Goal: Information Seeking & Learning: Learn about a topic

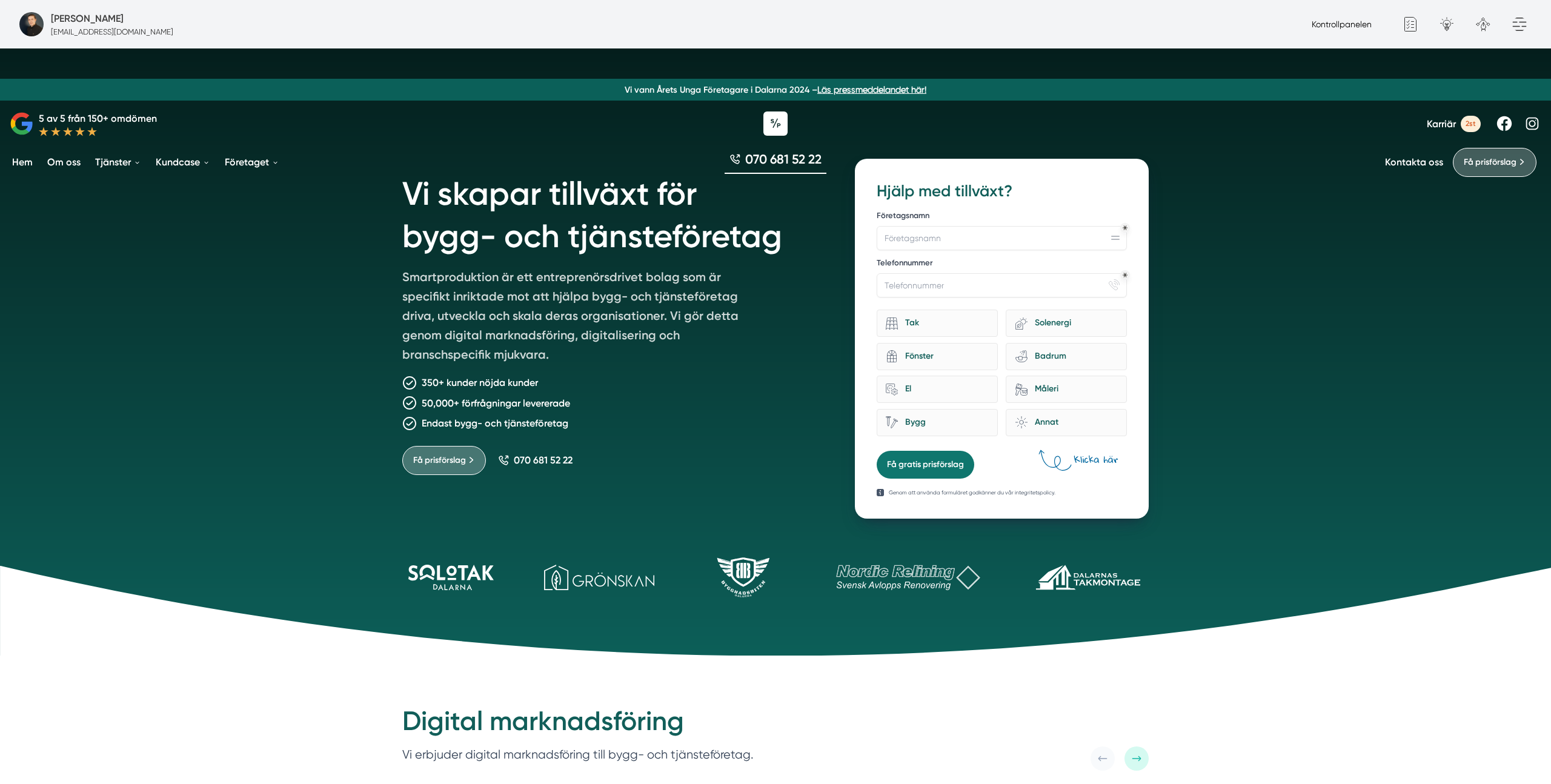
click at [1357, 24] on link "Kontrollpanelen" at bounding box center [1341, 24] width 60 height 10
click at [713, 224] on h1 "Vi skapar tillväxt för bygg- och tjänsteföretag" at bounding box center [613, 213] width 423 height 108
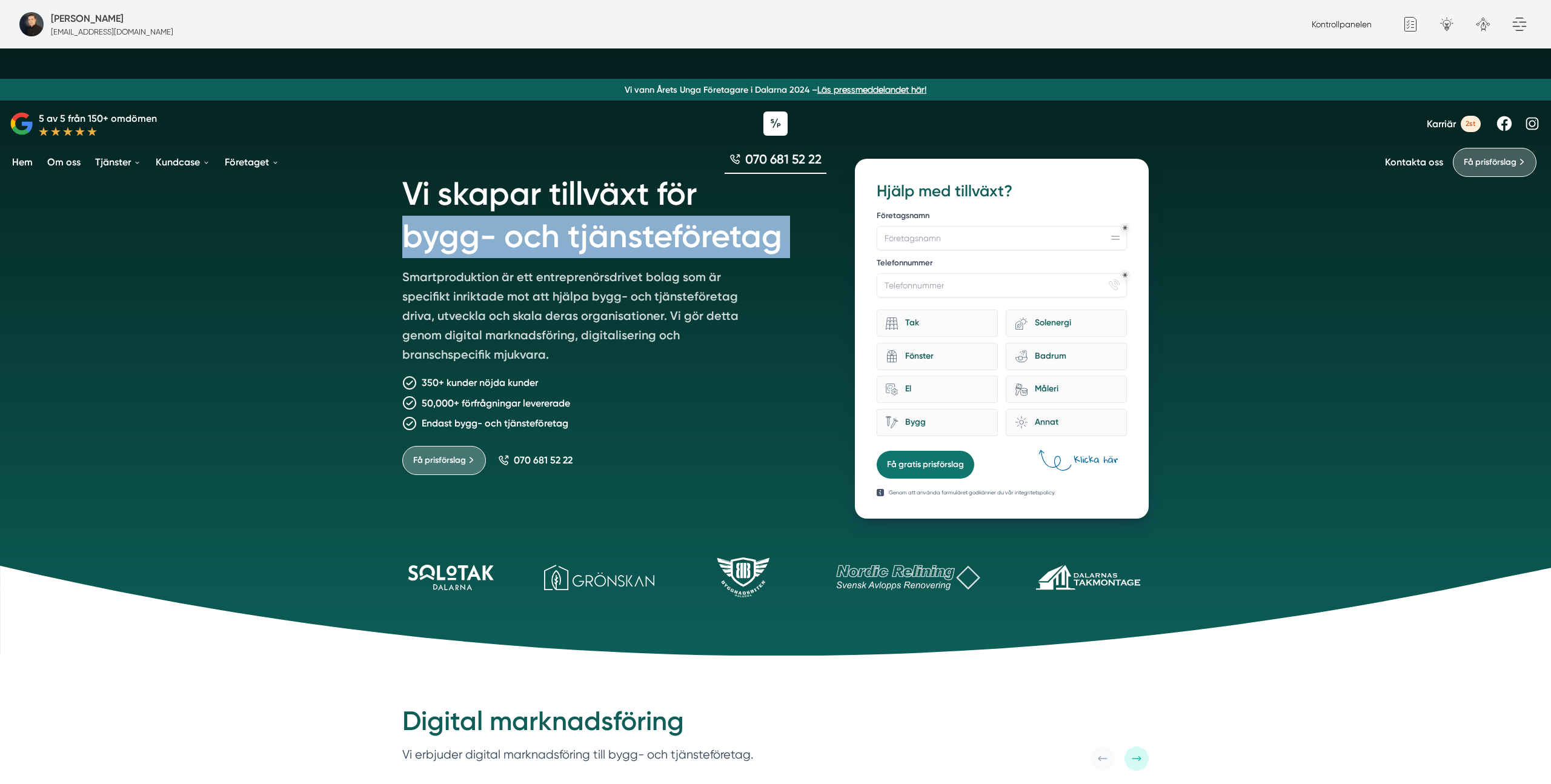
click at [713, 224] on h1 "Vi skapar tillväxt för bygg- och tjänsteföretag" at bounding box center [613, 213] width 423 height 108
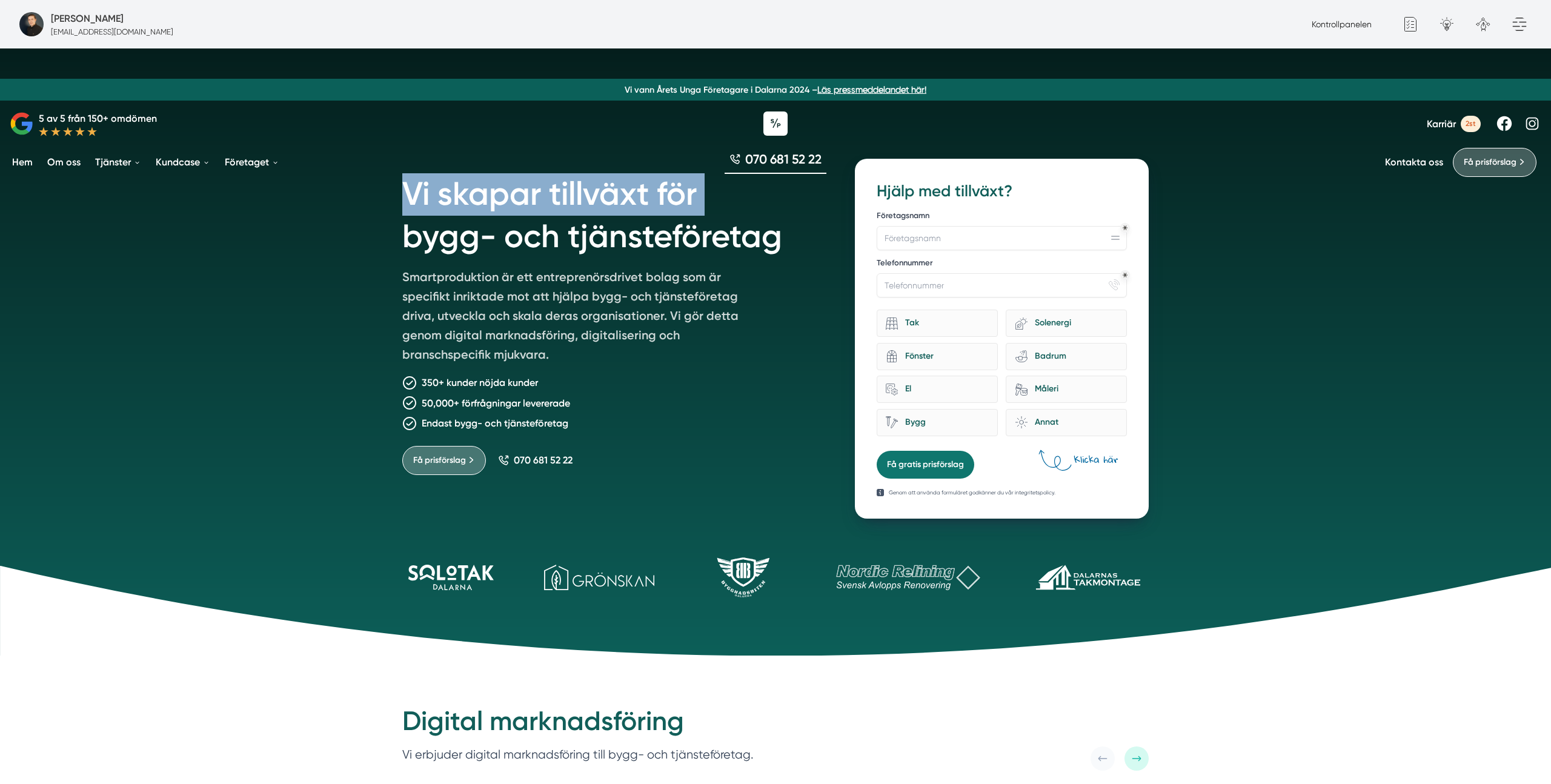
click at [713, 224] on h1 "Vi skapar tillväxt för bygg- och tjänsteföretag" at bounding box center [613, 213] width 423 height 108
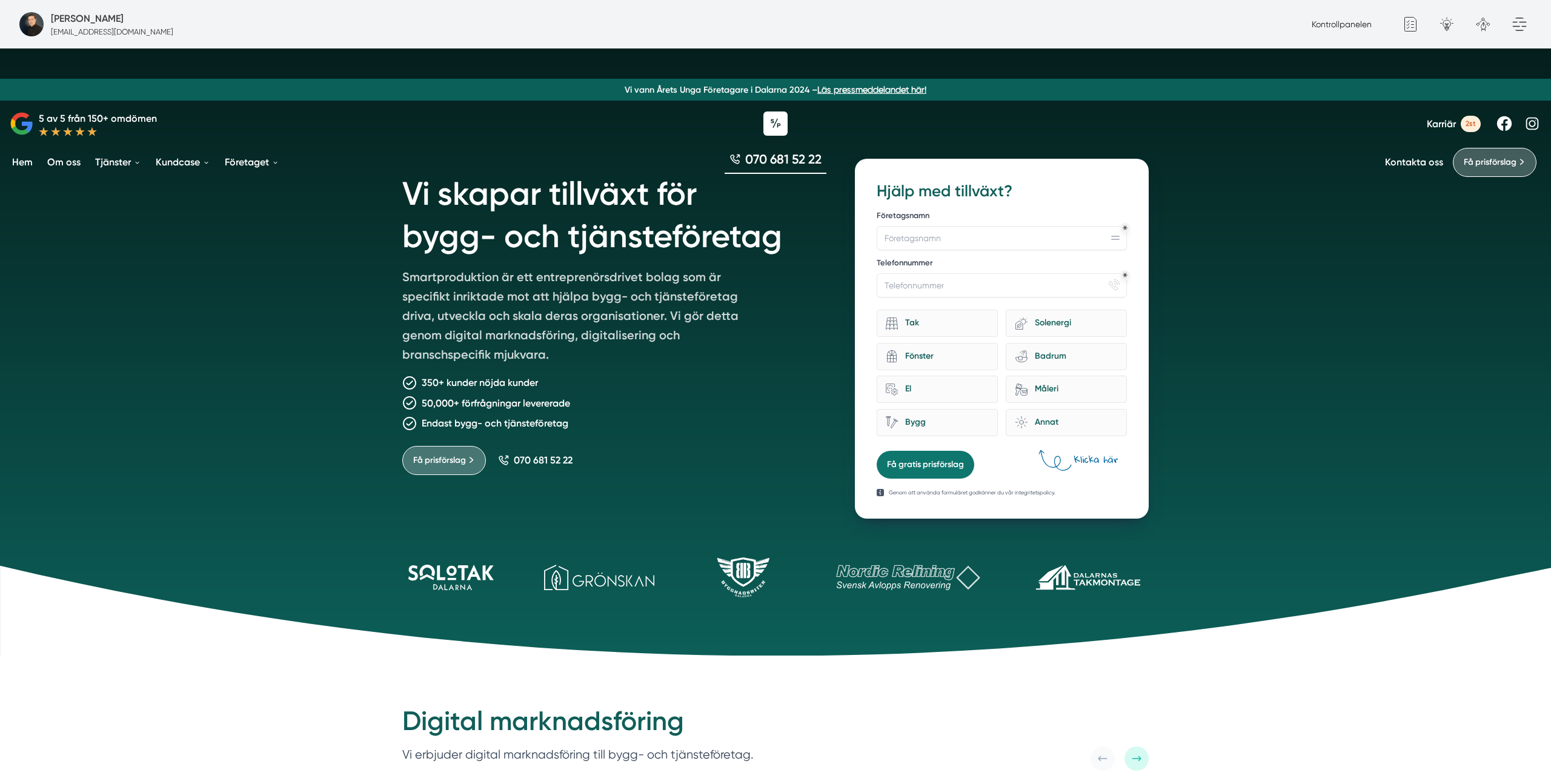
click at [1297, 278] on div "Vi skapar tillväxt för bygg- och tjänsteföretag Smartproduktion är ett entrepre…" at bounding box center [776, 351] width 1551 height 608
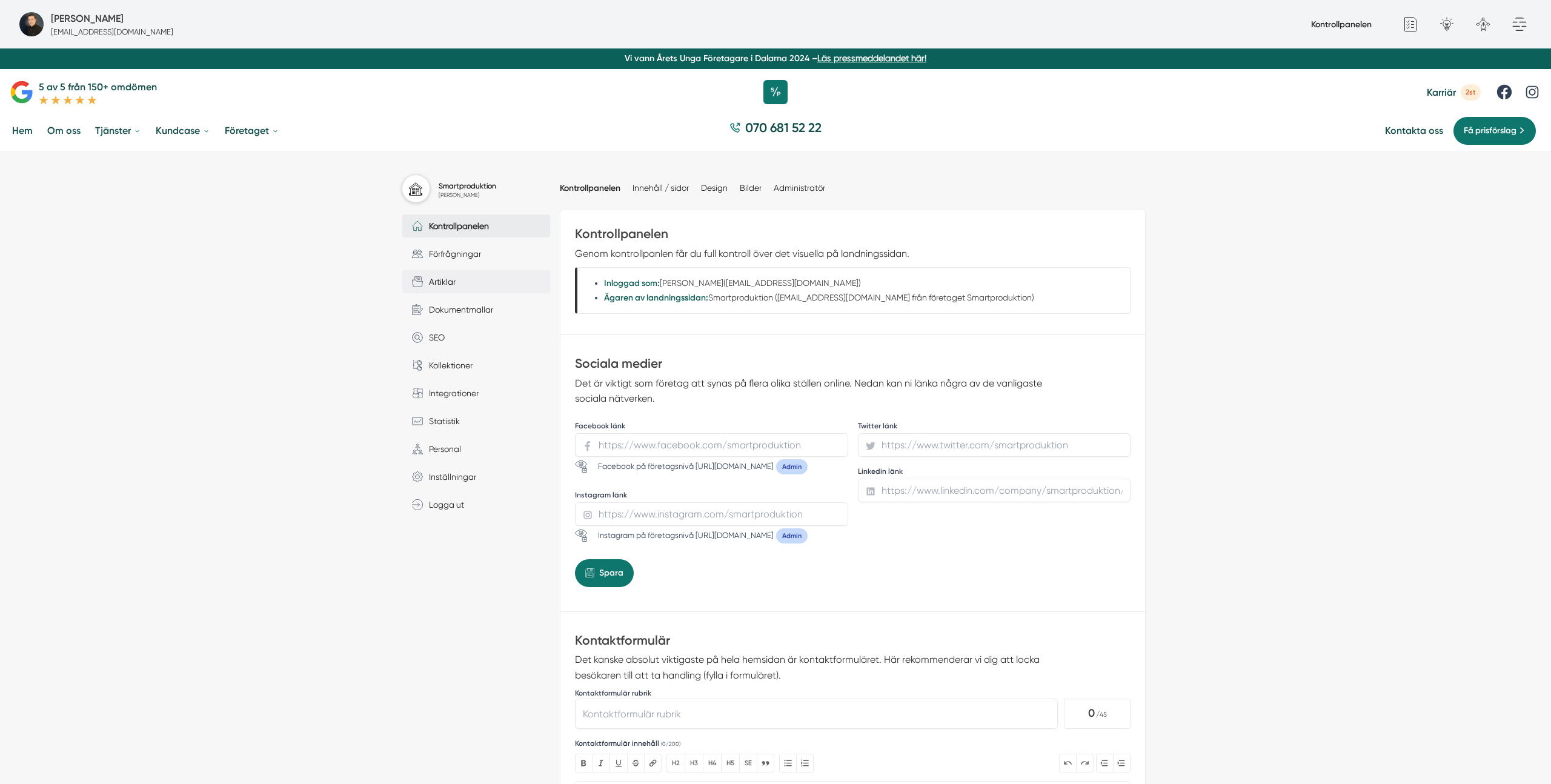
click at [469, 286] on link "Artiklar" at bounding box center [476, 281] width 148 height 23
drag, startPoint x: 1482, startPoint y: 372, endPoint x: 1301, endPoint y: 244, distance: 221.7
click at [1462, 96] on span "2st" at bounding box center [1471, 92] width 20 height 16
click at [1115, 305] on div "Inloggad som: Victor Blomberg(victor@smartproduktion.se) Ägaren av landningssid…" at bounding box center [853, 290] width 556 height 46
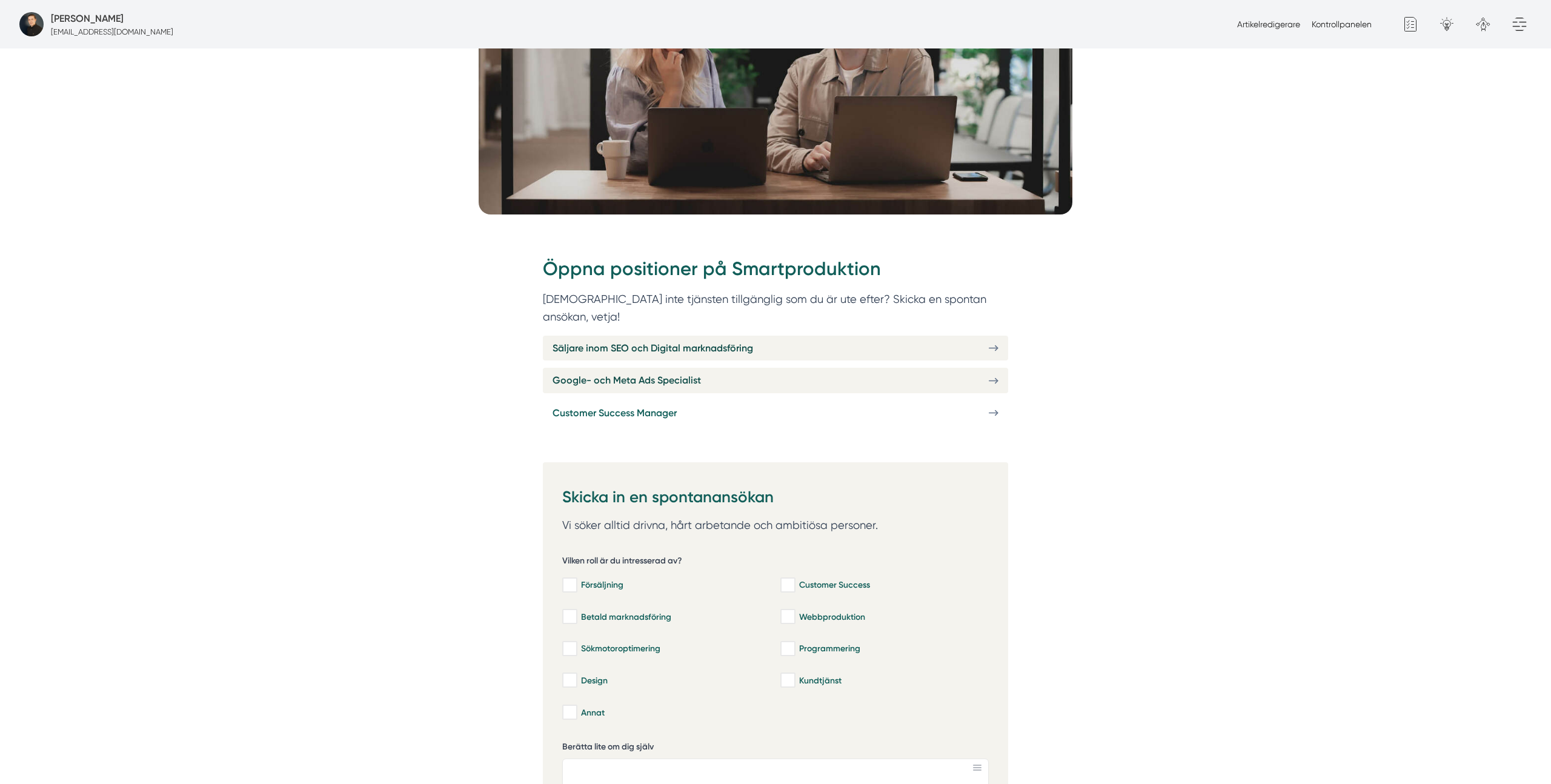
click at [632, 405] on span "Customer Success Manager" at bounding box center [614, 412] width 124 height 15
click at [1125, 193] on picture at bounding box center [776, 75] width 1551 height 278
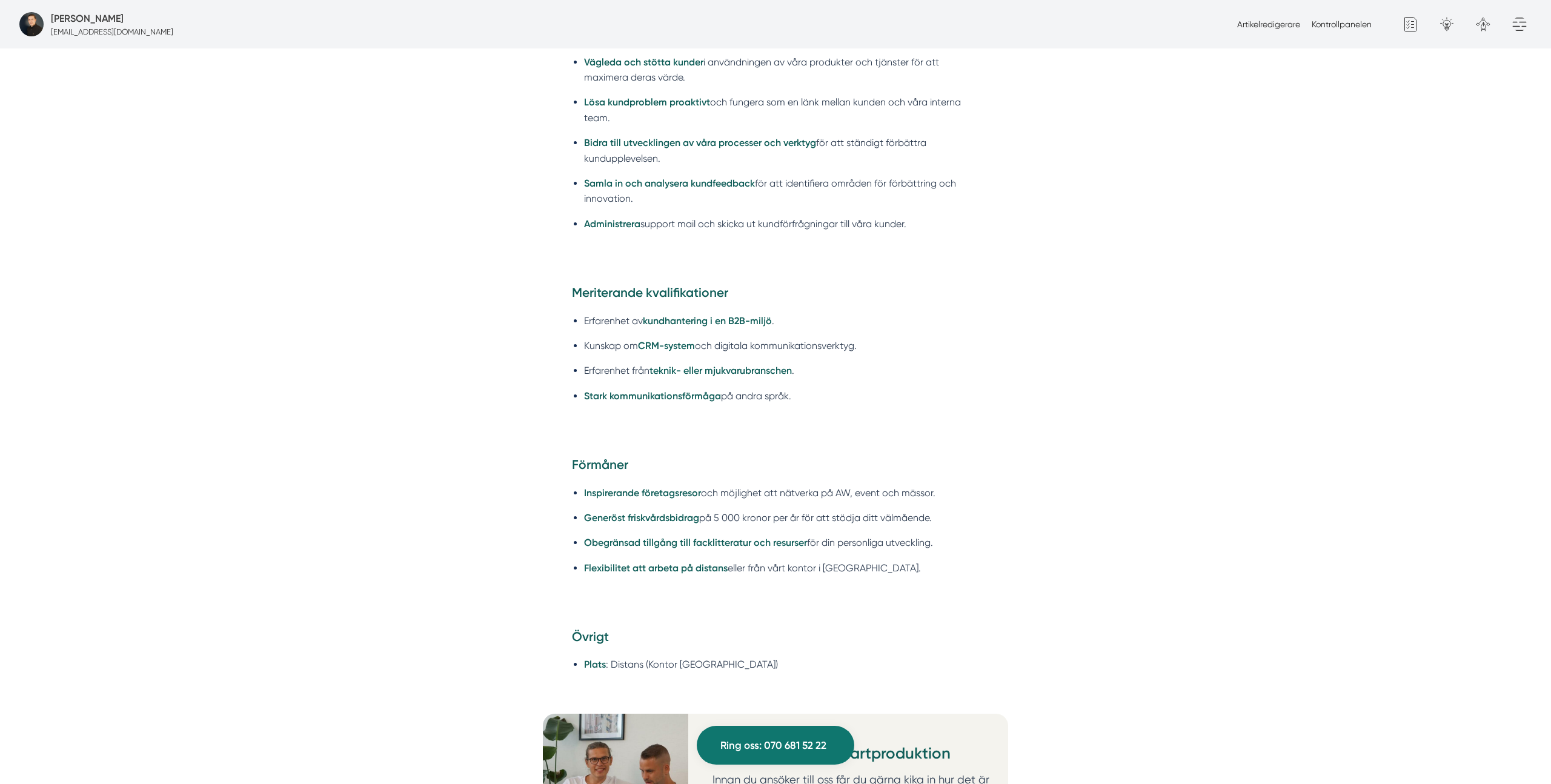
scroll to position [1001, 0]
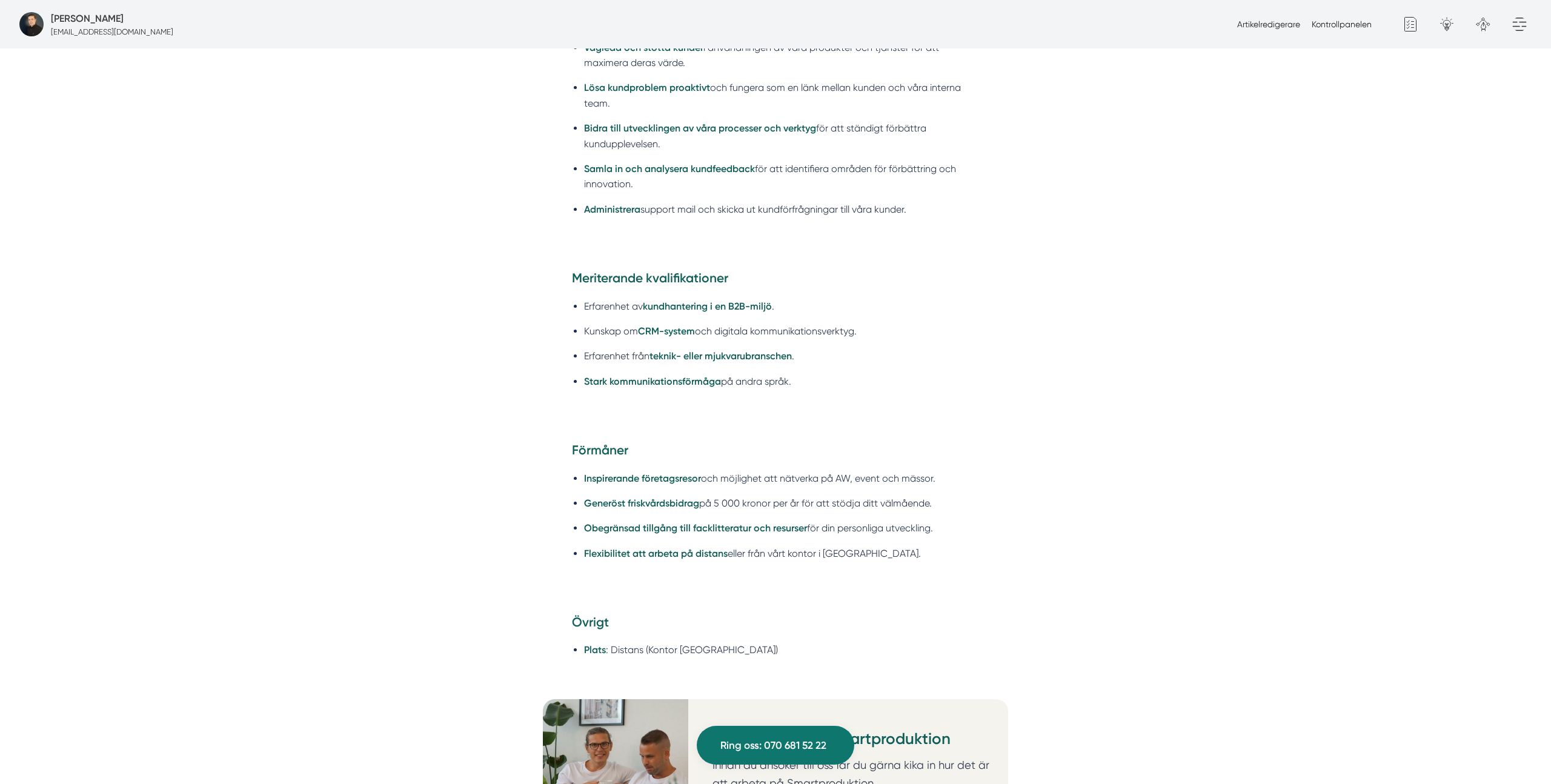
click at [764, 500] on ul "Inspirerande företagsresor och möjlighet att nätverka på AW, event och mässor. …" at bounding box center [776, 520] width 407 height 113
click at [801, 495] on li "Generöst friskvårdsbidrag på 5 000 kronor per år för att stödja ditt välmående." at bounding box center [781, 503] width 395 height 15
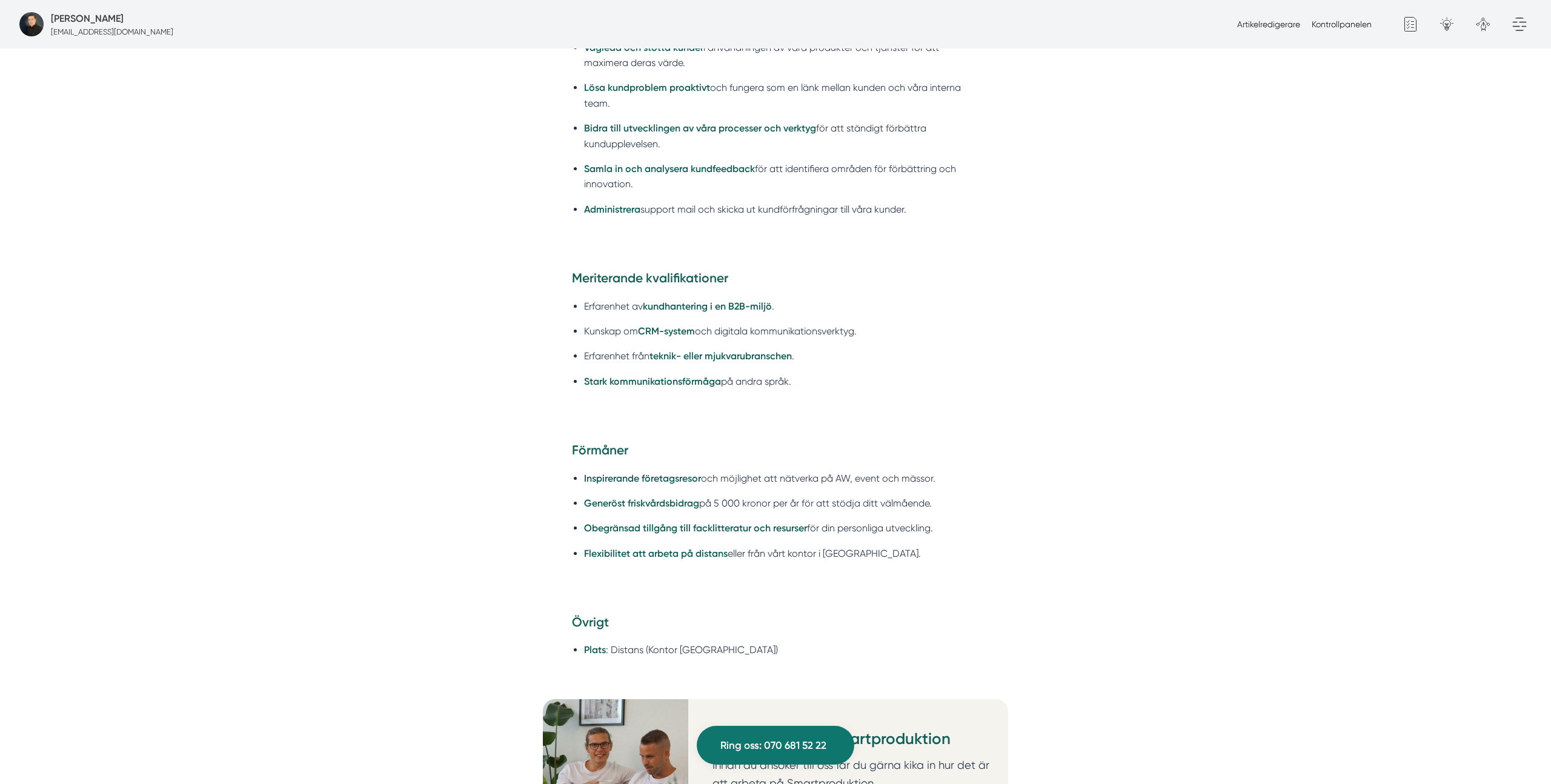
click at [824, 441] on h4 "Förmåner" at bounding box center [776, 452] width 407 height 22
click at [819, 374] on li "Stark kommunikationsförmåga på andra språk." at bounding box center [781, 381] width 395 height 15
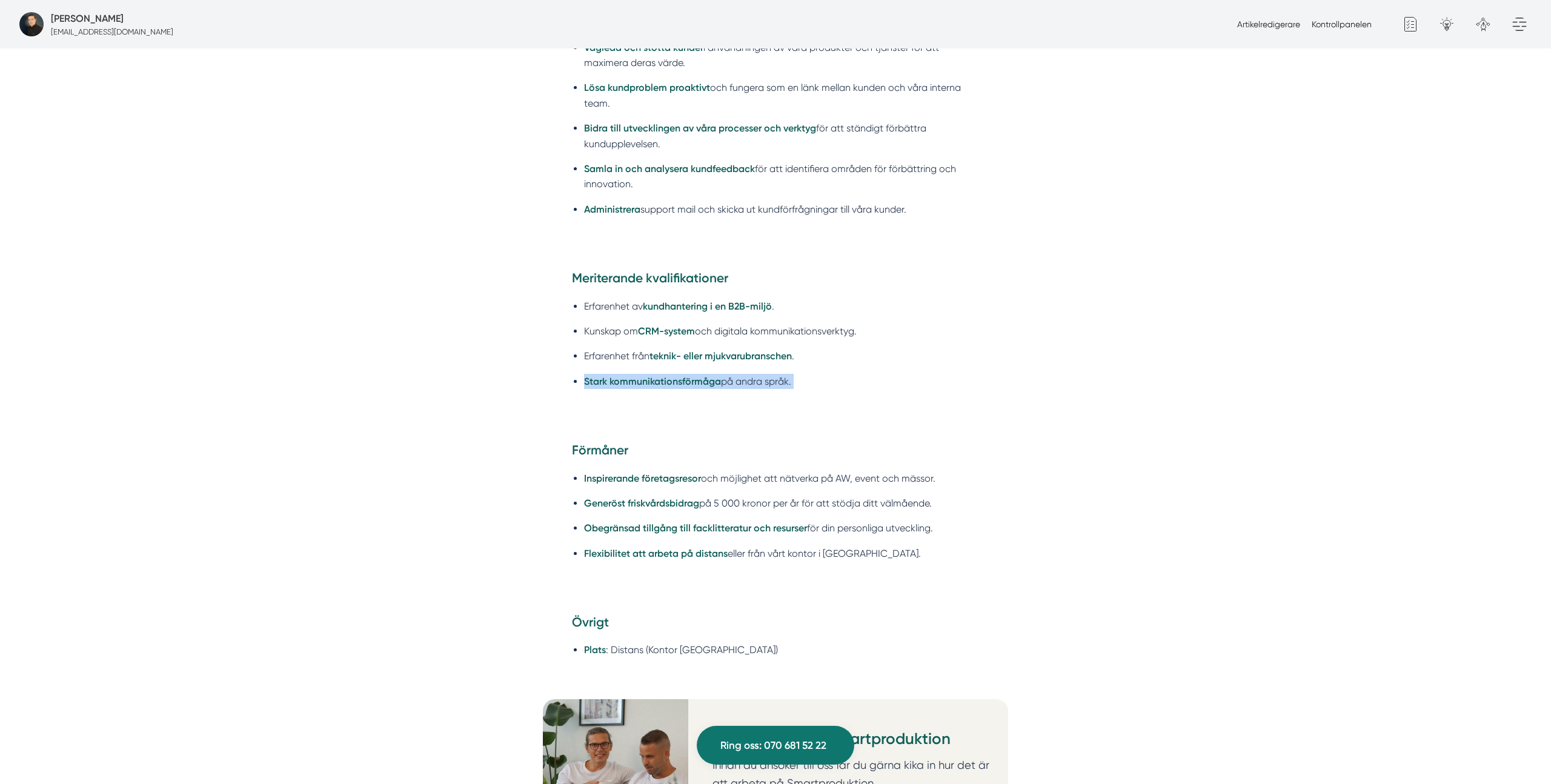
click at [819, 374] on li "Stark kommunikationsförmåga på andra språk." at bounding box center [781, 381] width 395 height 15
click at [680, 375] on strong "Stark kommunikationsförmåga" at bounding box center [653, 381] width 137 height 12
click at [791, 374] on li "Stark kommunikationsförmåga på andra språk." at bounding box center [781, 381] width 395 height 15
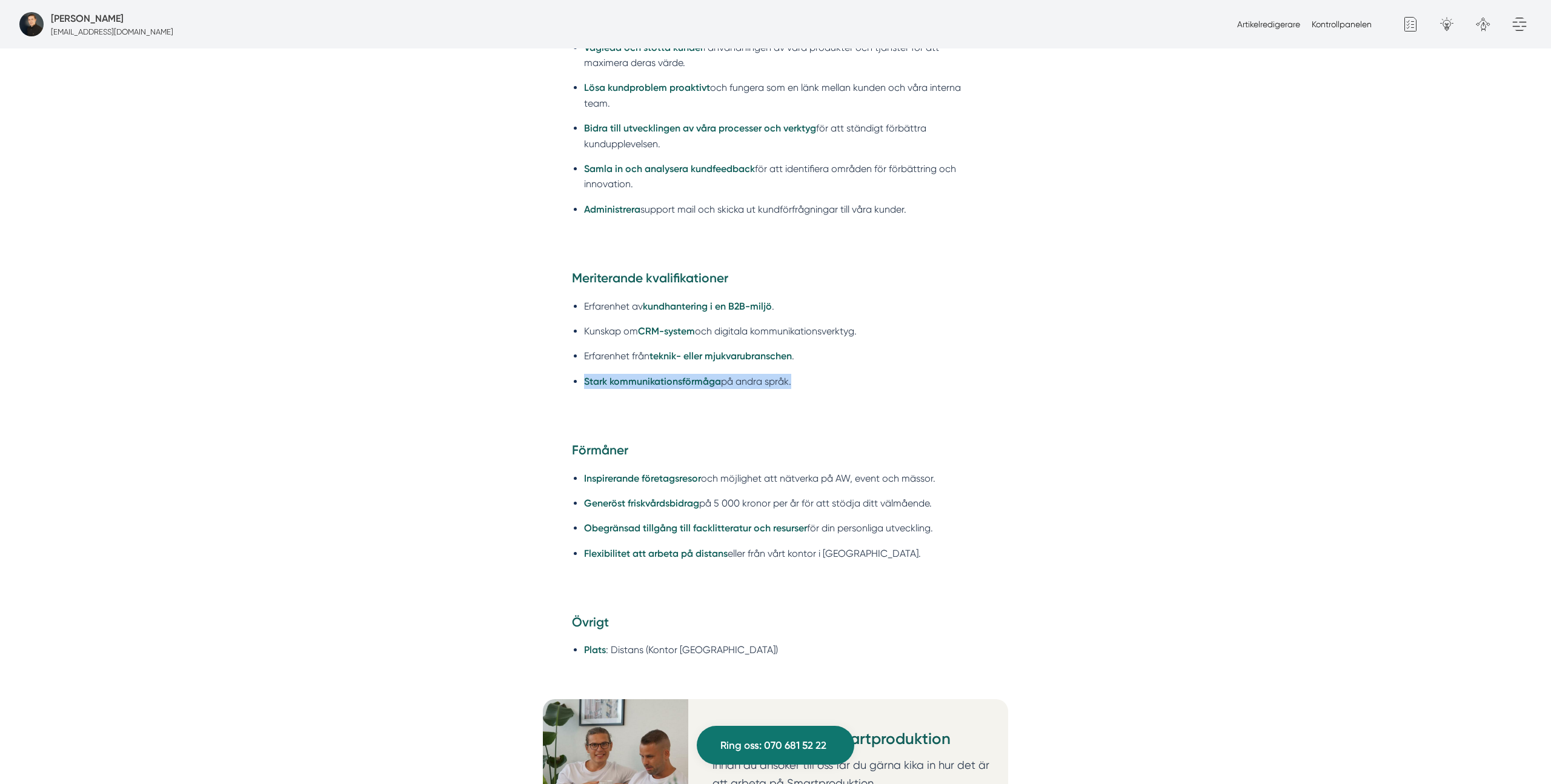
click at [791, 374] on li "Stark kommunikationsförmåga på andra språk." at bounding box center [781, 381] width 395 height 15
click at [855, 350] on ul "Erfarenhet av kundhantering i en B2B-miljö . Kunskap om CRM-system och digitala…" at bounding box center [776, 347] width 407 height 113
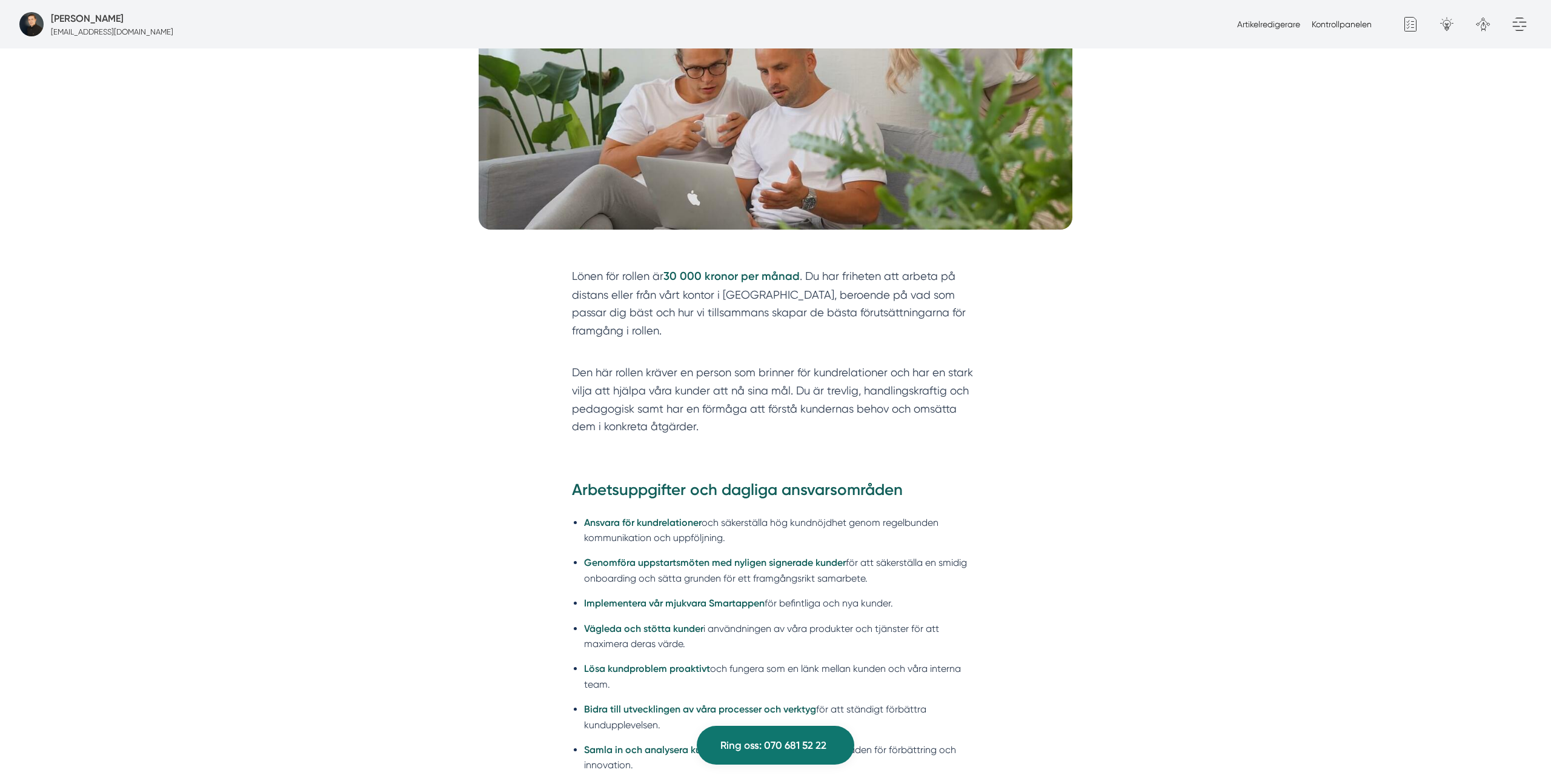
scroll to position [419, 0]
click at [893, 283] on p "Lönen för rollen är 30 000 kronor per månad . Du har friheten att arbeta på dis…" at bounding box center [776, 314] width 407 height 91
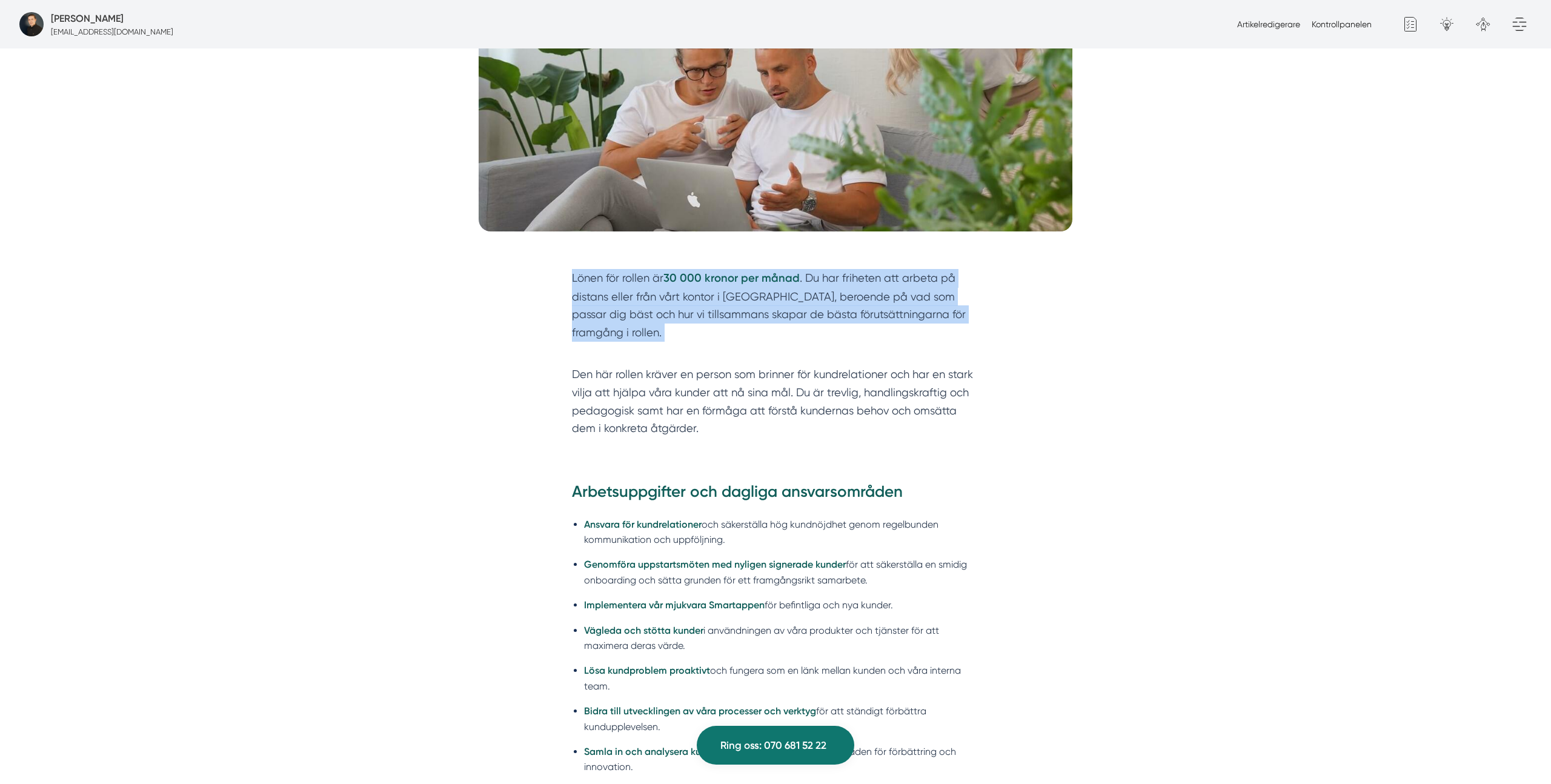
click at [893, 283] on p "Lönen för rollen är 30 000 kronor per månad . Du har friheten att arbeta på dis…" at bounding box center [776, 314] width 407 height 91
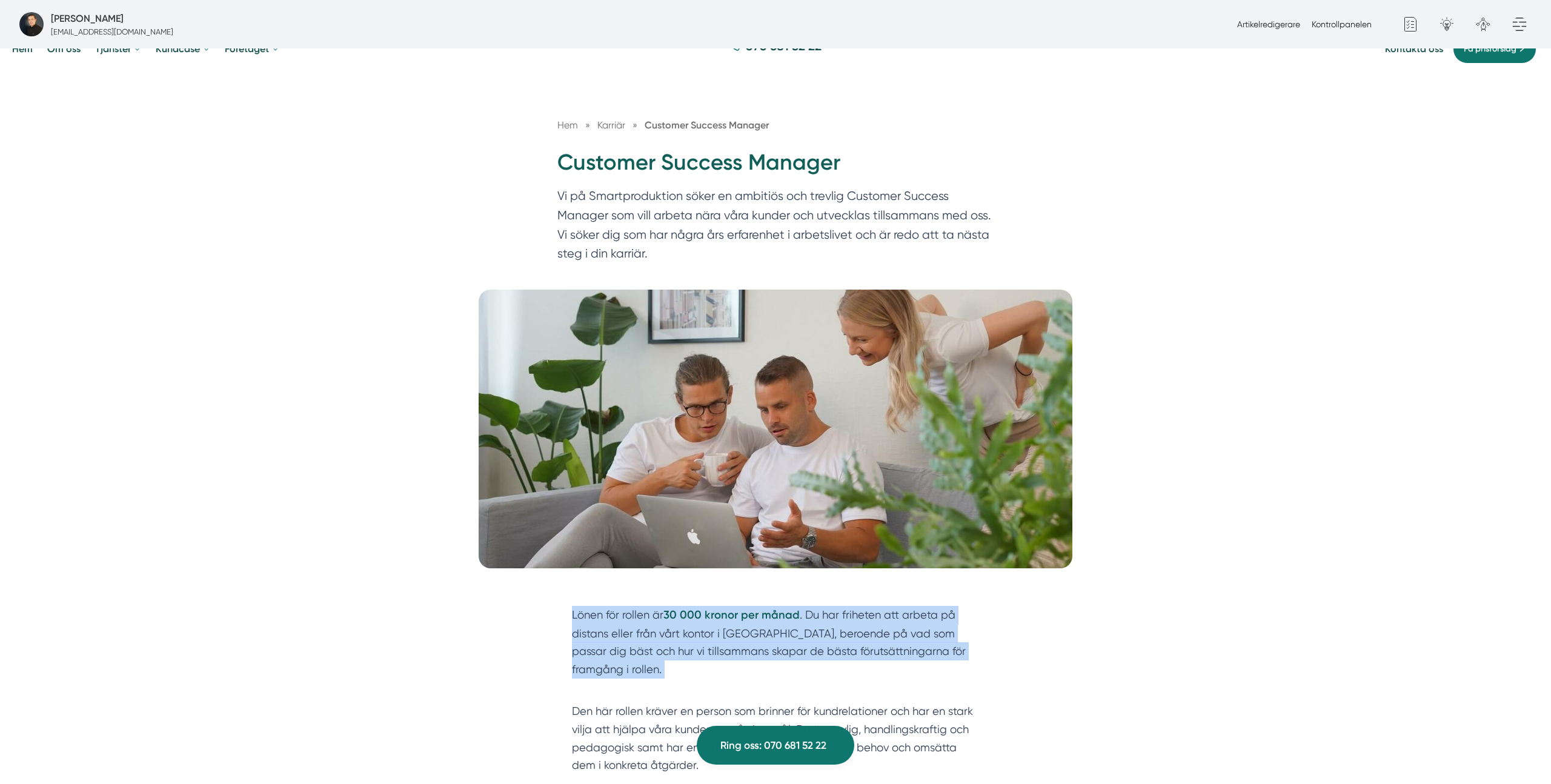
scroll to position [0, 0]
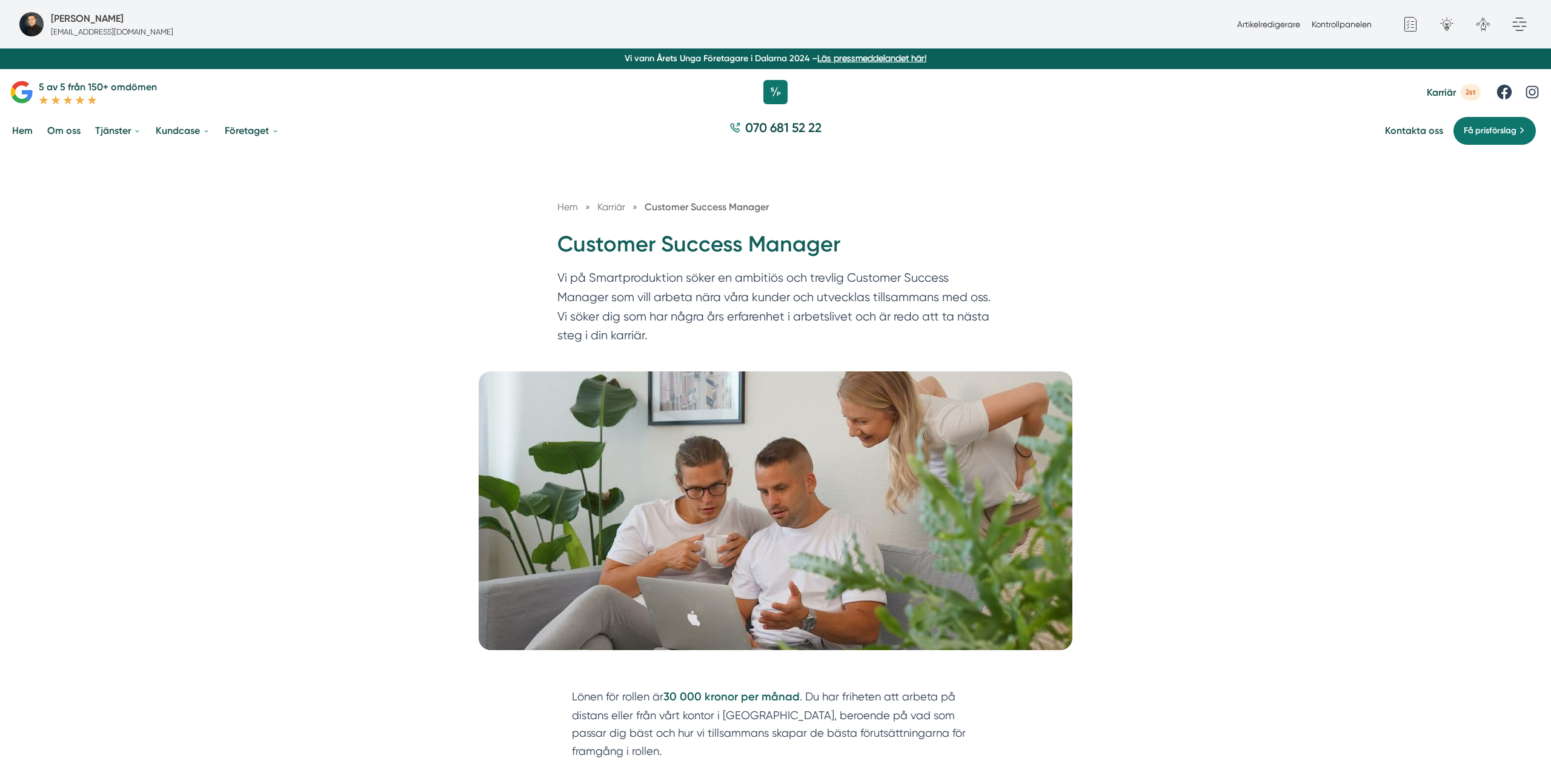
click at [713, 301] on p "Vi på Smartproduktion söker en ambitiös och trevlig Customer Success Manager so…" at bounding box center [776, 309] width 436 height 82
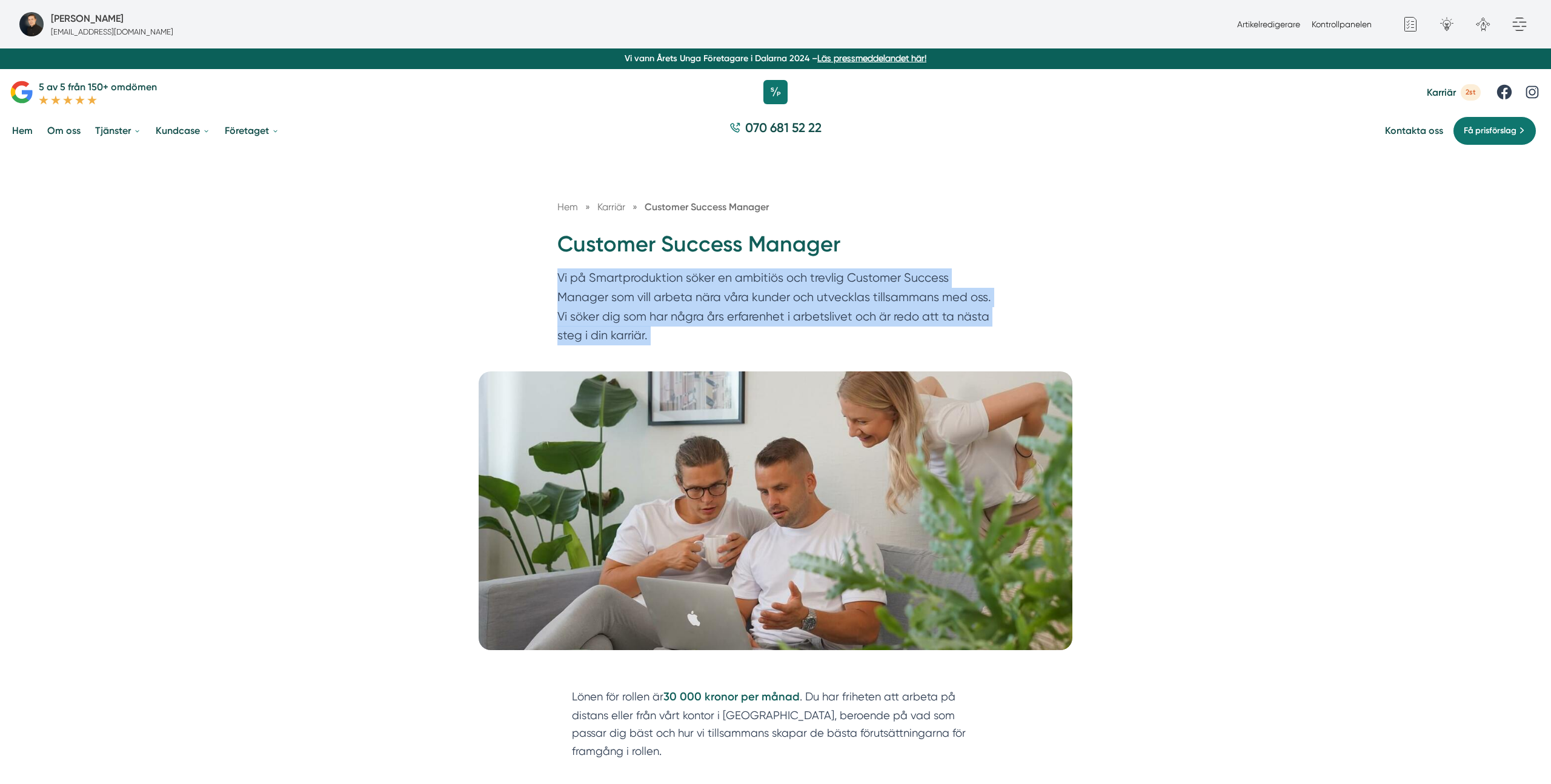
click at [713, 301] on p "Vi på Smartproduktion söker en ambitiös och trevlig Customer Success Manager so…" at bounding box center [776, 309] width 436 height 82
click at [845, 286] on p "Vi på Smartproduktion söker en ambitiös och trevlig Customer Success Manager so…" at bounding box center [776, 309] width 436 height 82
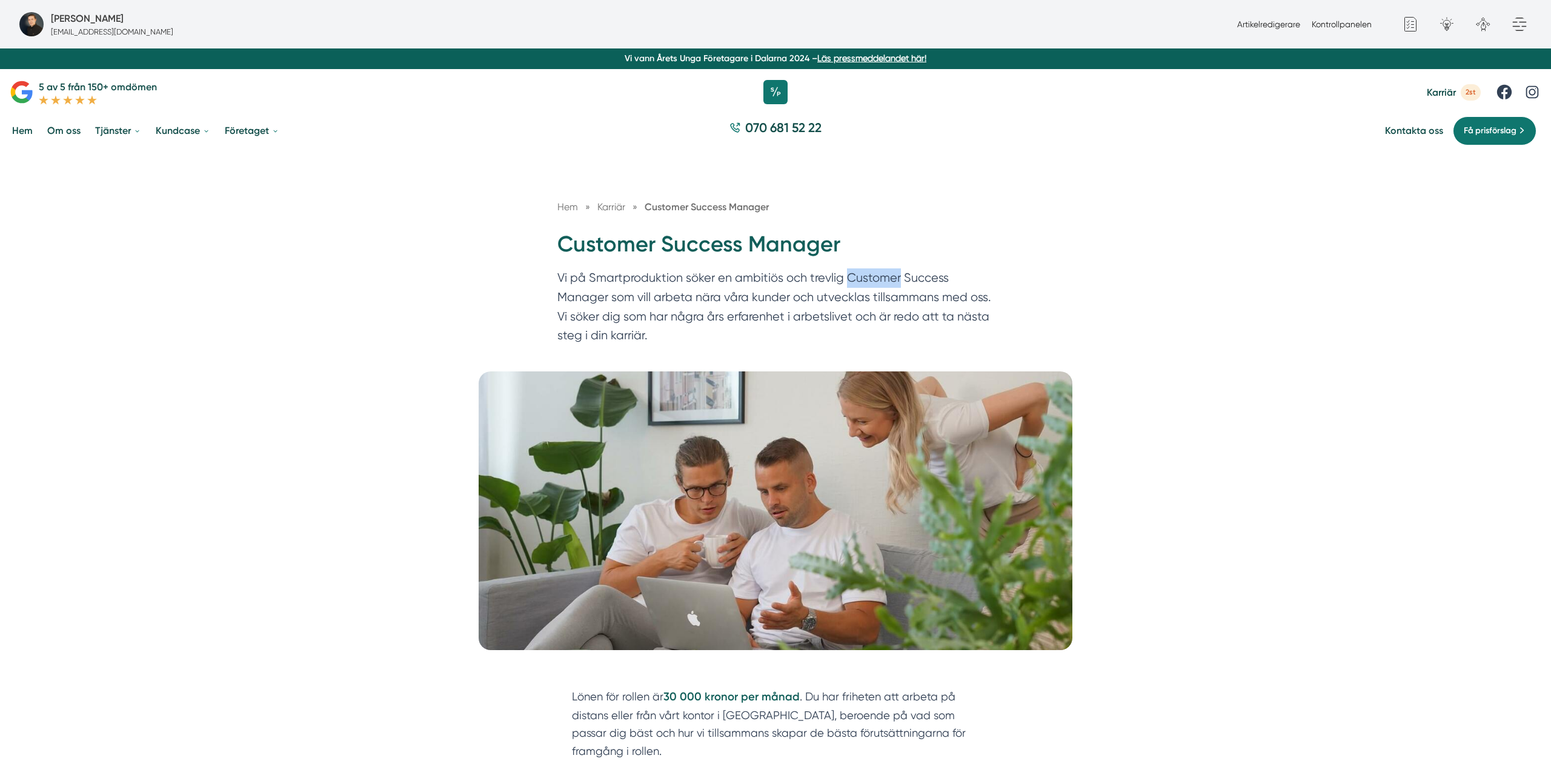
click at [845, 286] on p "Vi på Smartproduktion söker en ambitiös och trevlig Customer Success Manager so…" at bounding box center [776, 309] width 436 height 82
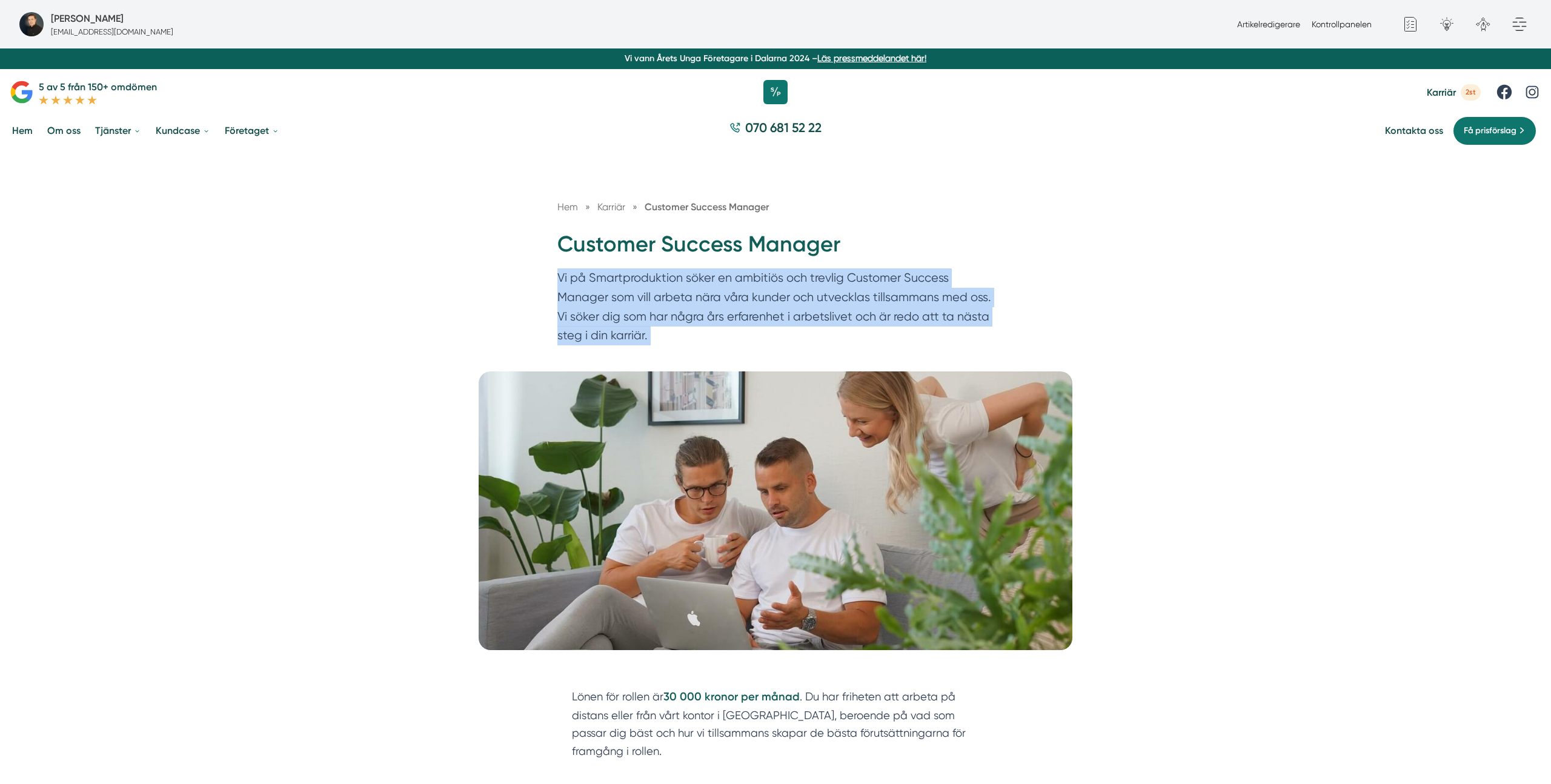
click at [845, 286] on p "Vi på Smartproduktion söker en ambitiös och trevlig Customer Success Manager so…" at bounding box center [776, 309] width 436 height 82
click at [642, 322] on p "Vi på Smartproduktion söker en ambitiös och trevlig Customer Success Manager so…" at bounding box center [776, 309] width 436 height 82
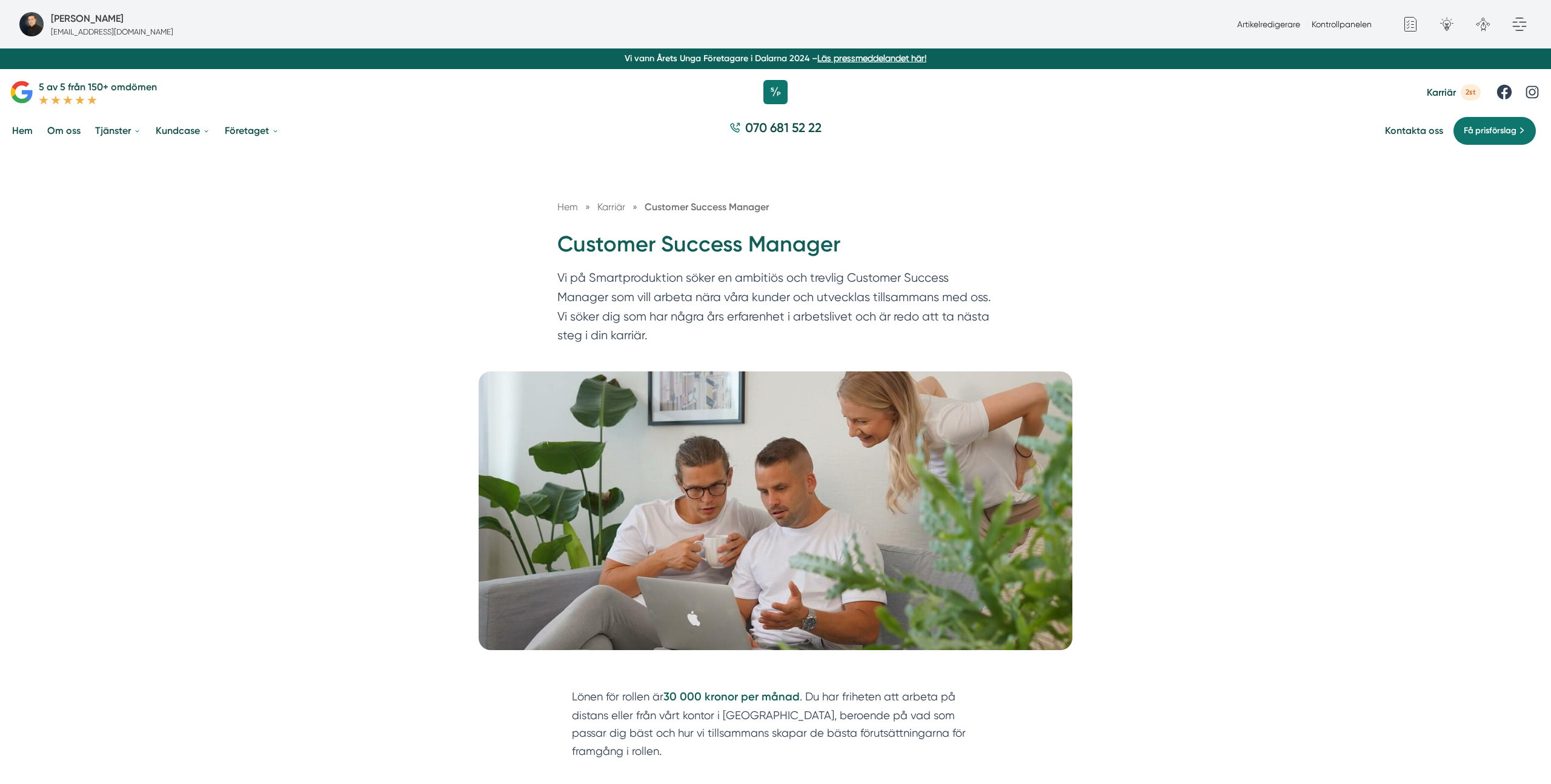
click at [688, 287] on p "Vi på Smartproduktion söker en ambitiös och trevlig Customer Success Manager so…" at bounding box center [776, 309] width 436 height 82
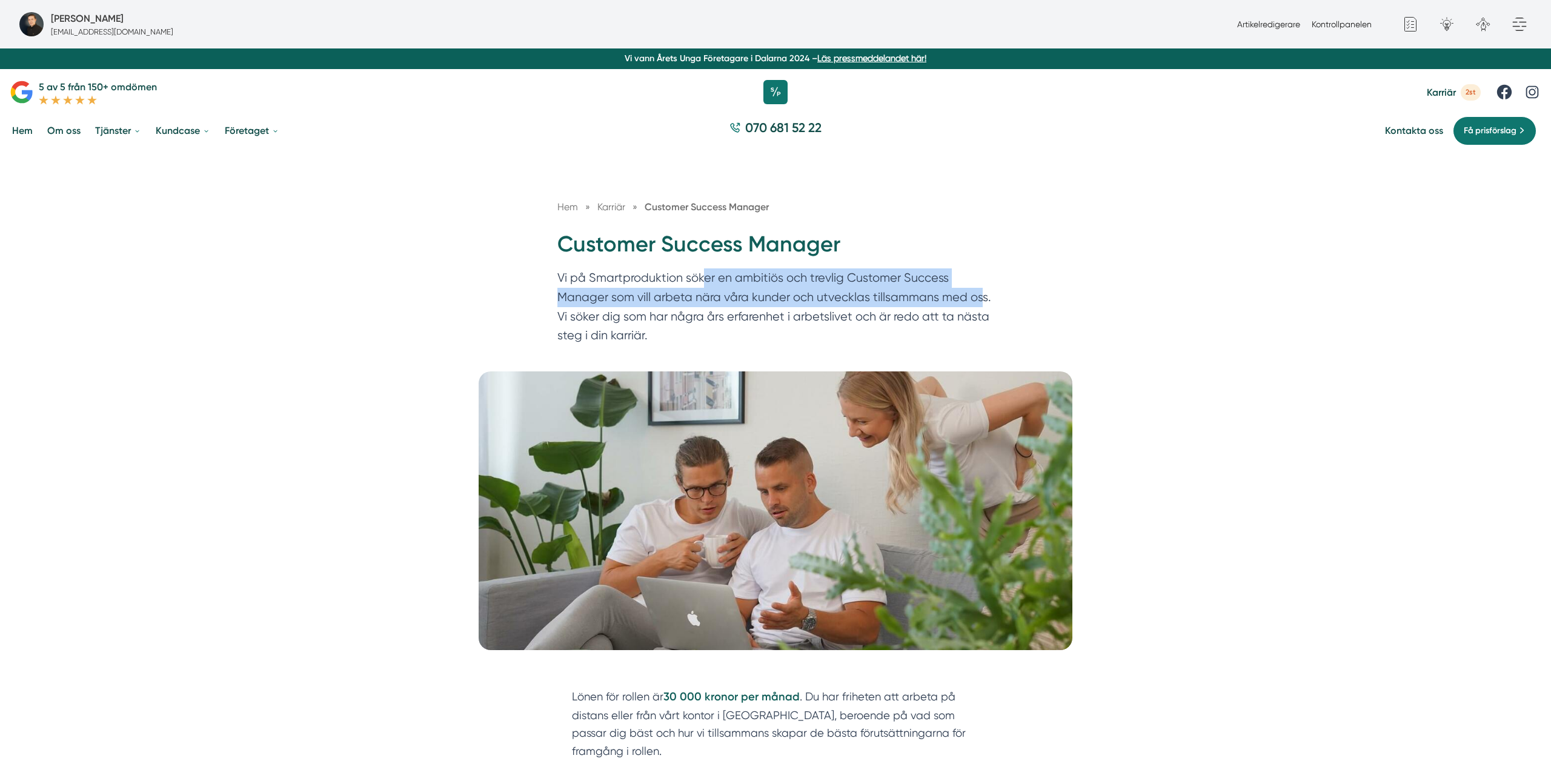
drag, startPoint x: 703, startPoint y: 286, endPoint x: 980, endPoint y: 303, distance: 277.5
click at [980, 303] on p "Vi på Smartproduktion söker en ambitiös och trevlig Customer Success Manager so…" at bounding box center [776, 309] width 436 height 82
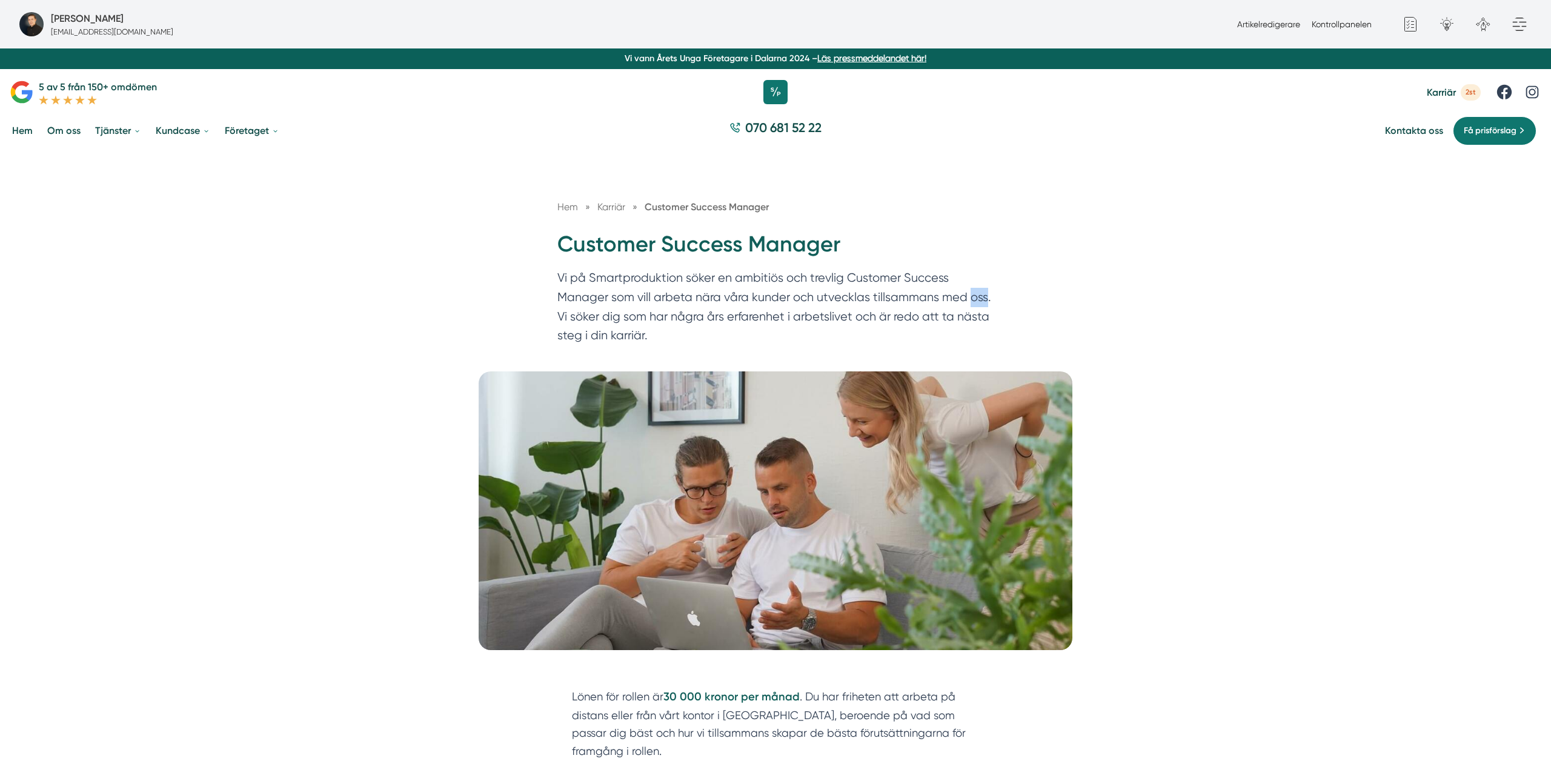
click at [980, 303] on p "Vi på Smartproduktion söker en ambitiös och trevlig Customer Success Manager so…" at bounding box center [776, 309] width 436 height 82
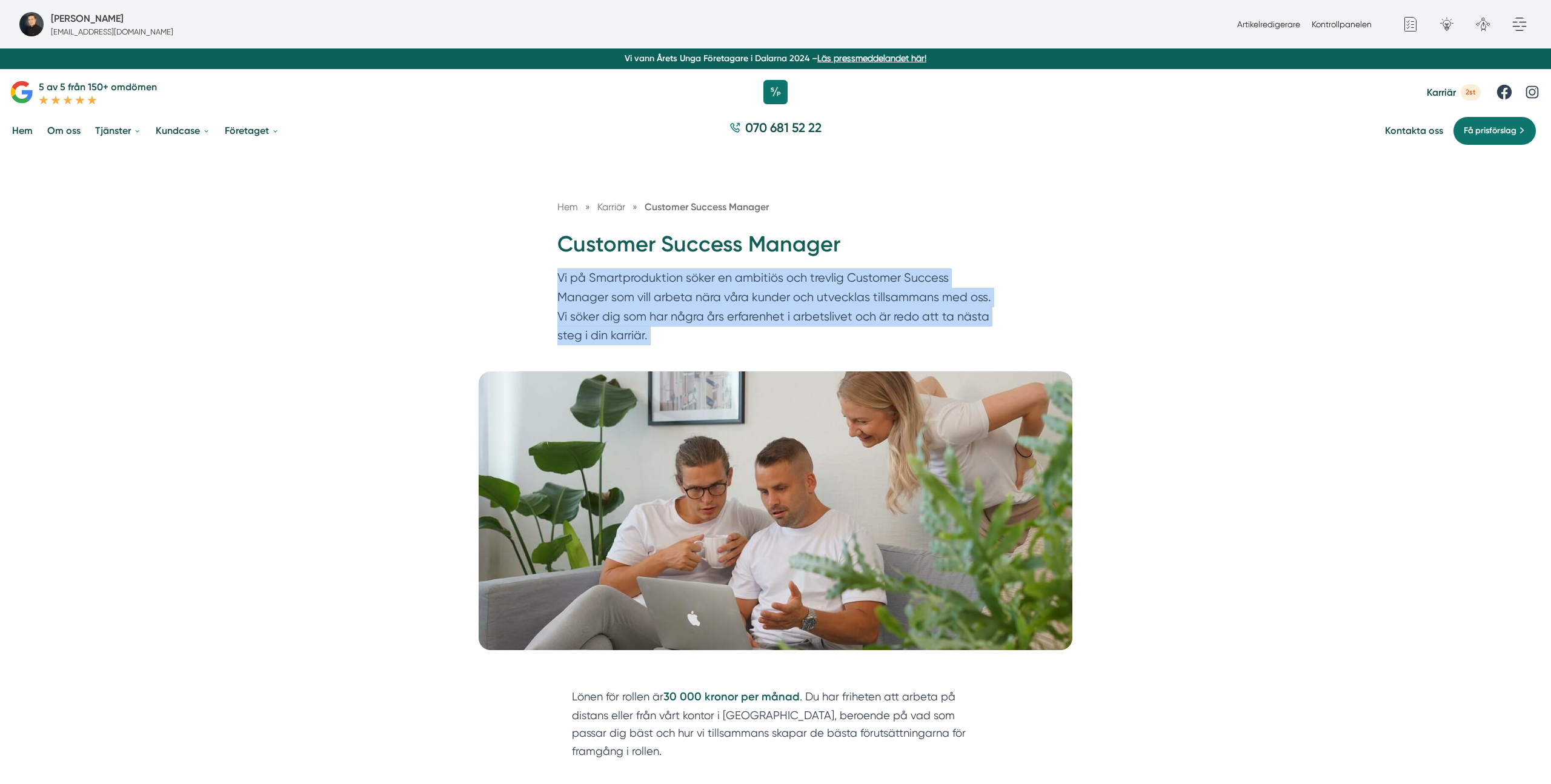
click at [980, 303] on p "Vi på Smartproduktion söker en ambitiös och trevlig Customer Success Manager so…" at bounding box center [776, 309] width 436 height 82
click at [763, 316] on p "Vi på Smartproduktion söker en ambitiös och trevlig Customer Success Manager so…" at bounding box center [776, 309] width 436 height 82
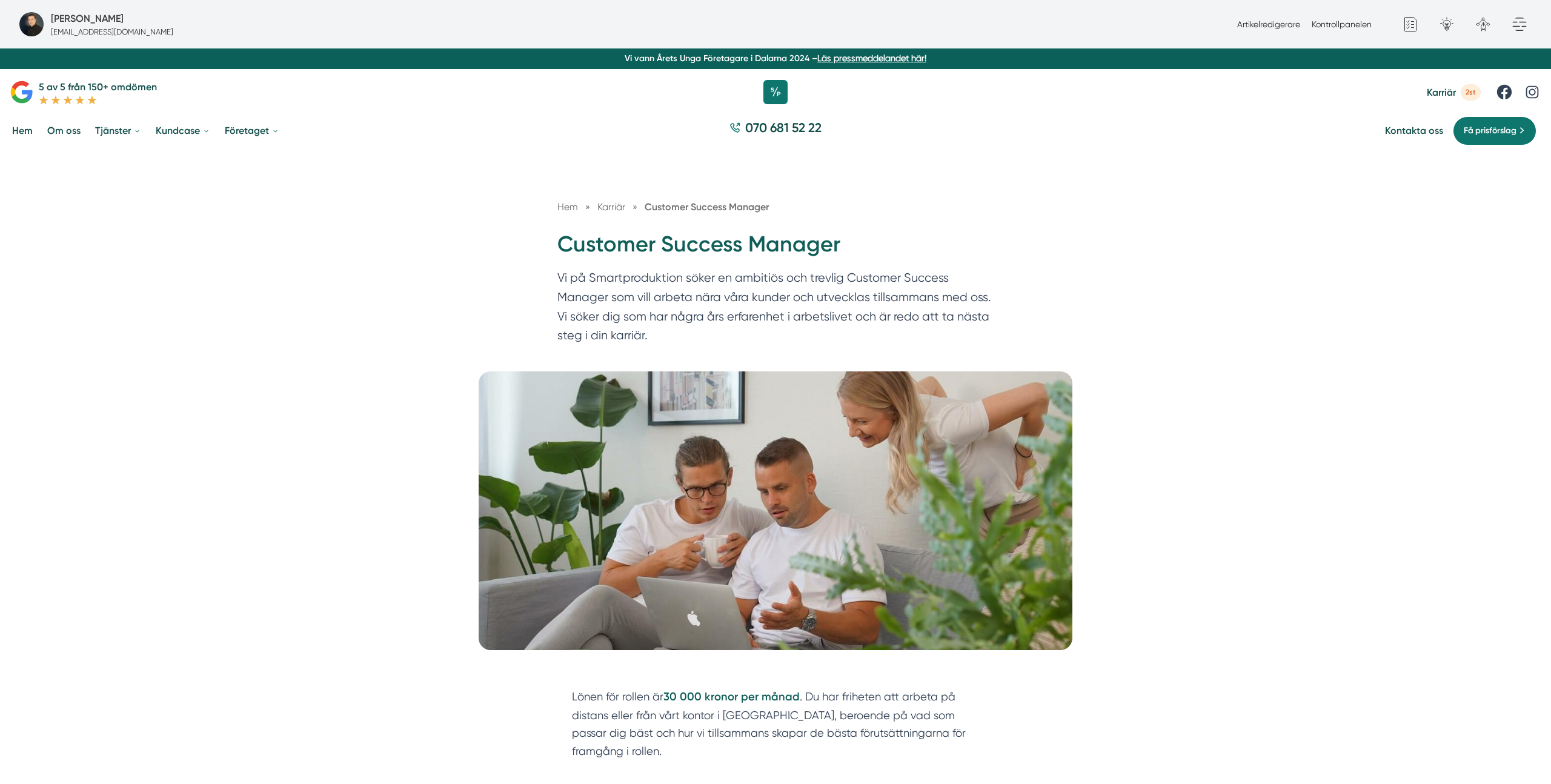
click at [596, 316] on p "Vi på Smartproduktion söker en ambitiös och trevlig Customer Success Manager so…" at bounding box center [776, 309] width 436 height 82
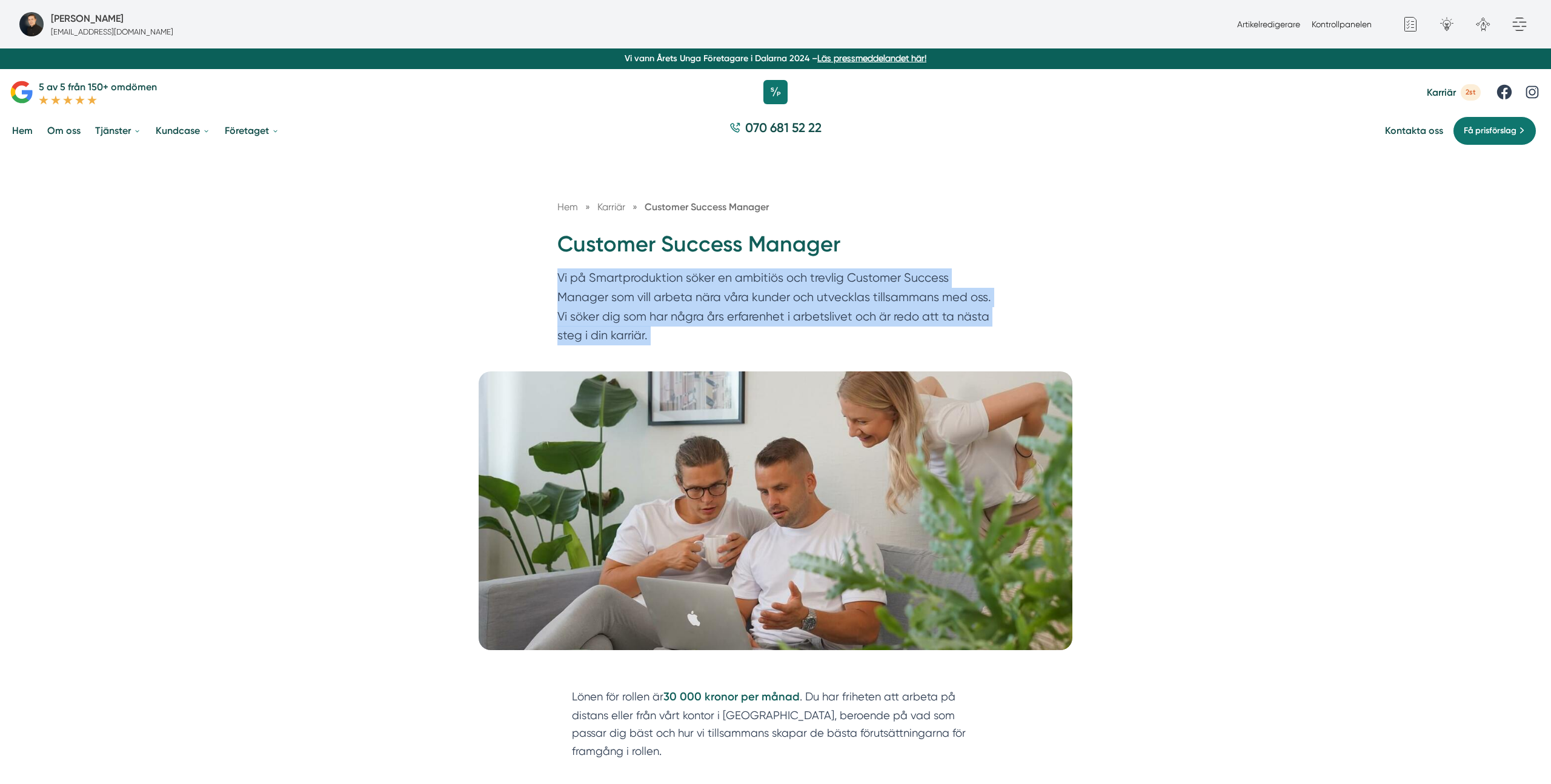
click at [596, 316] on p "Vi på Smartproduktion söker en ambitiös och trevlig Customer Success Manager so…" at bounding box center [776, 309] width 436 height 82
click at [654, 314] on p "Vi på Smartproduktion söker en ambitiös och trevlig Customer Success Manager so…" at bounding box center [776, 309] width 436 height 82
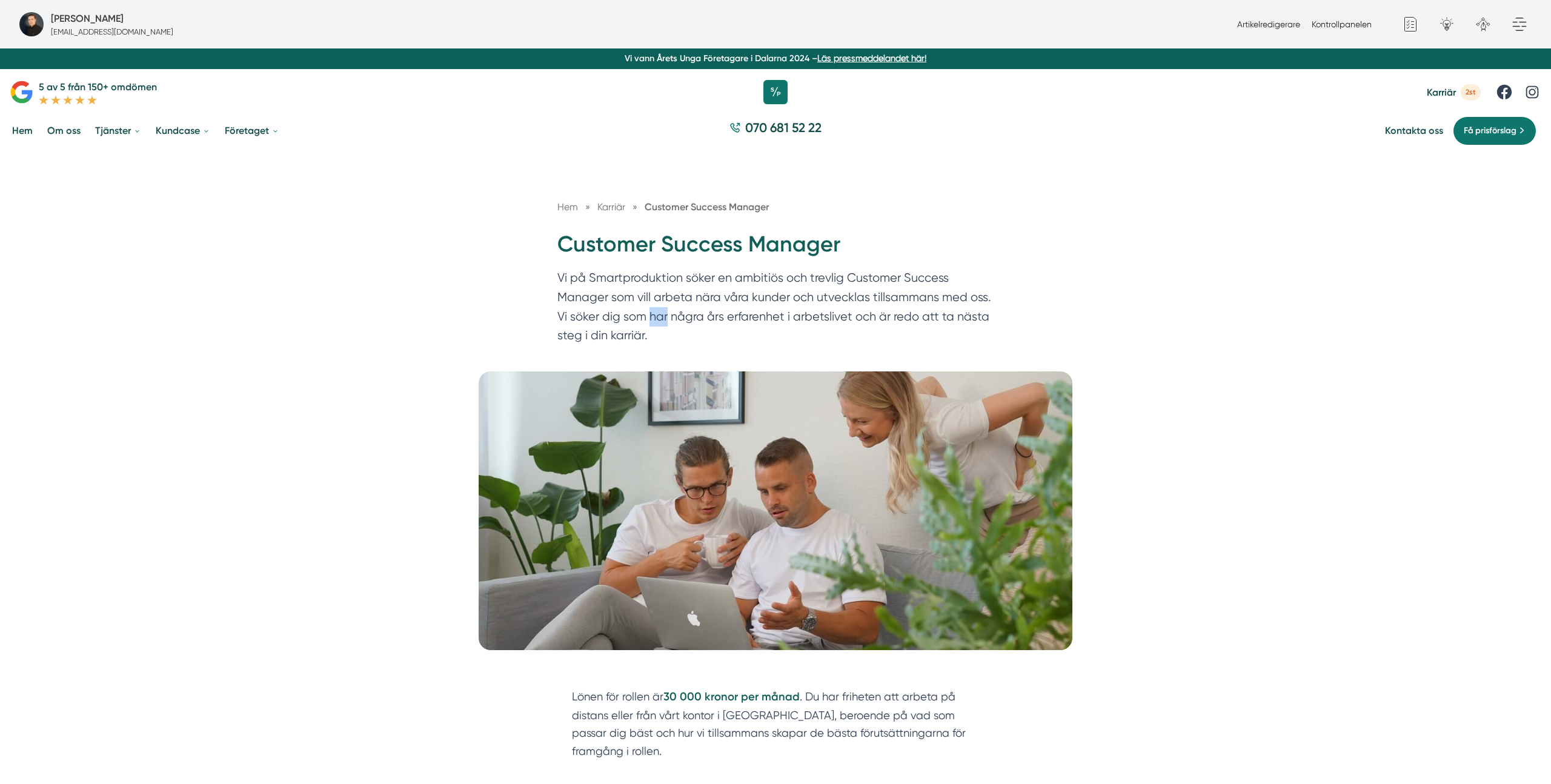
click at [654, 314] on p "Vi på Smartproduktion söker en ambitiös och trevlig Customer Success Manager so…" at bounding box center [776, 309] width 436 height 82
click at [801, 289] on p "Vi på Smartproduktion söker en ambitiös och trevlig Customer Success Manager so…" at bounding box center [776, 309] width 436 height 82
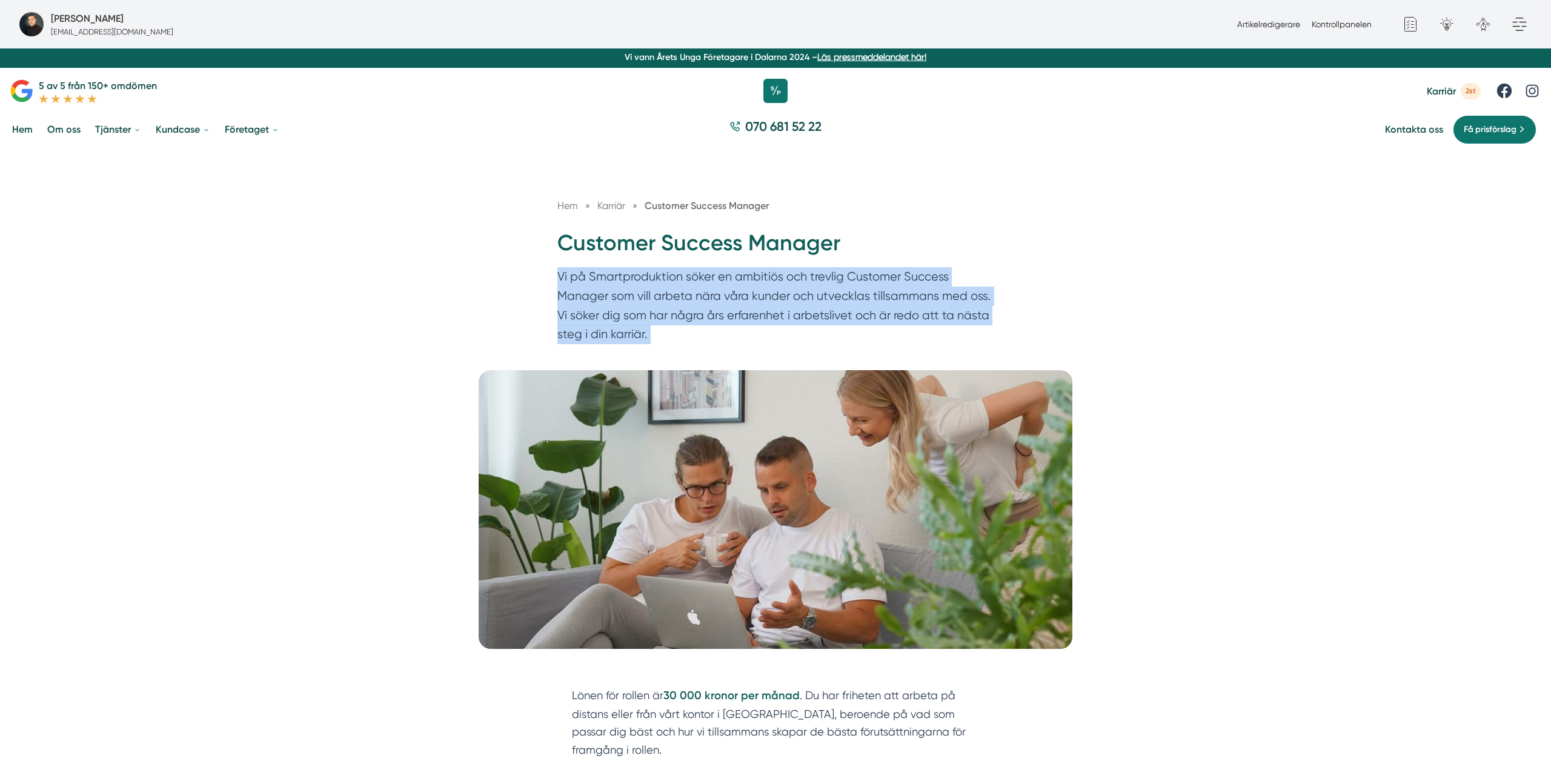
click at [801, 289] on p "Vi på Smartproduktion söker en ambitiös och trevlig Customer Success Manager so…" at bounding box center [776, 308] width 436 height 82
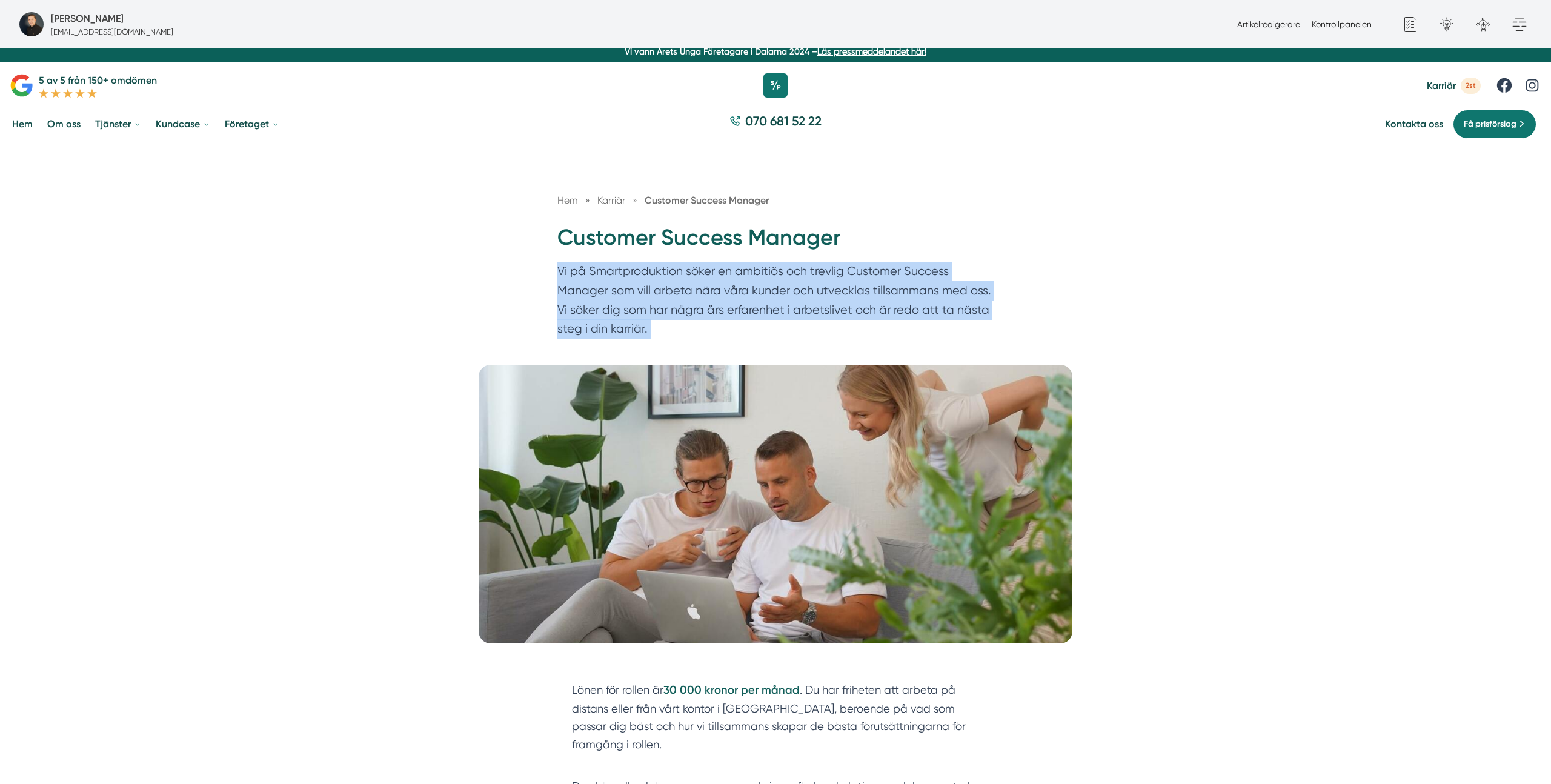
click at [1150, 275] on div "Hem » Karriär » Customer Success Manager Customer Success Manager Vi på Smartpr…" at bounding box center [776, 254] width 1551 height 220
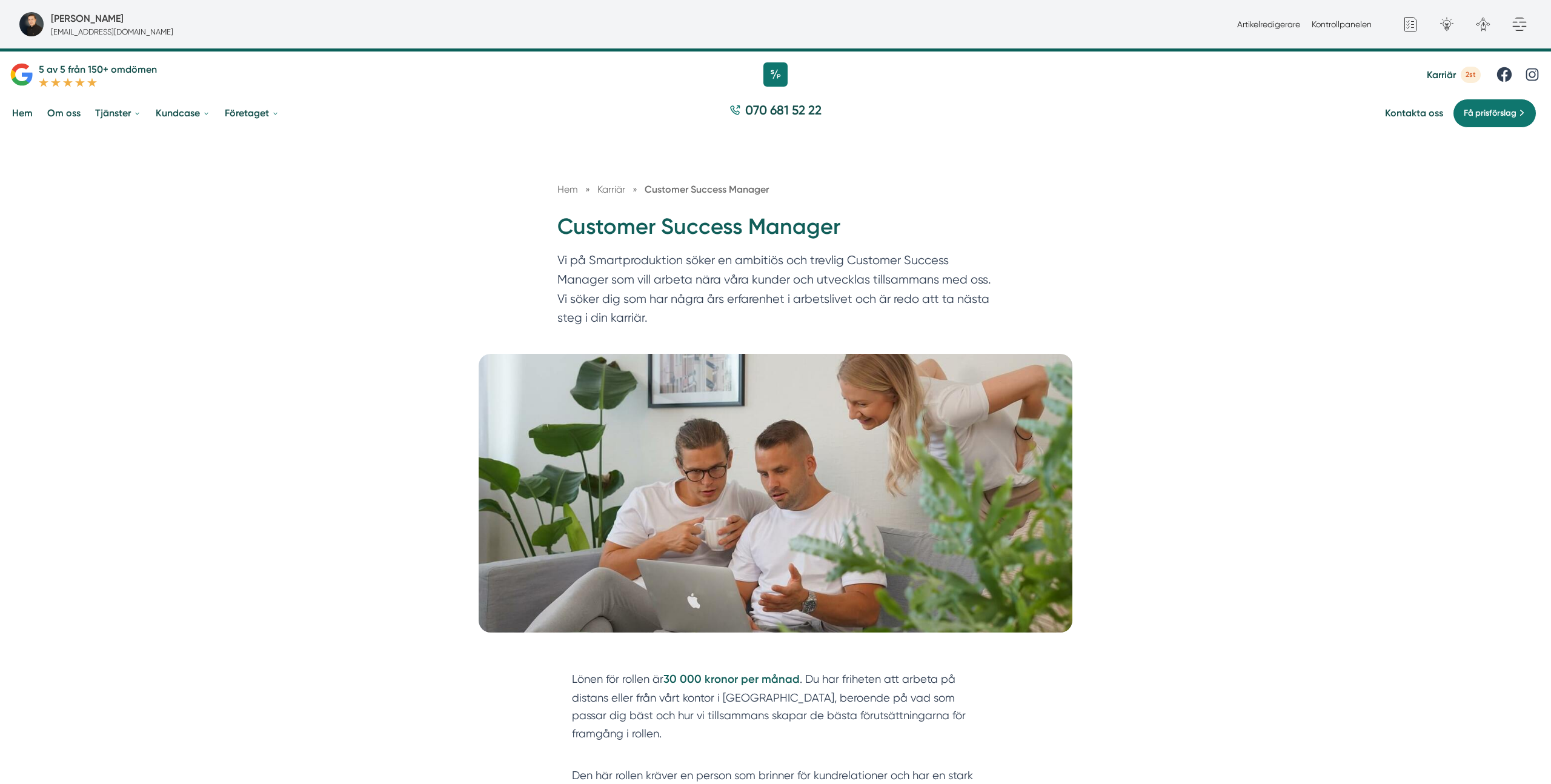
scroll to position [28, 0]
